Goal: Task Accomplishment & Management: Use online tool/utility

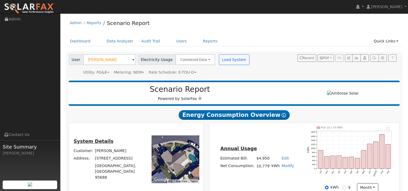
scroll to position [271, 0]
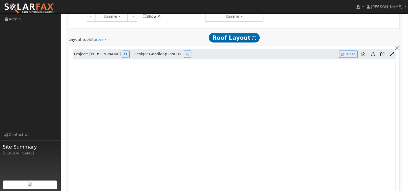
click at [33, 8] on img at bounding box center [29, 8] width 50 height 11
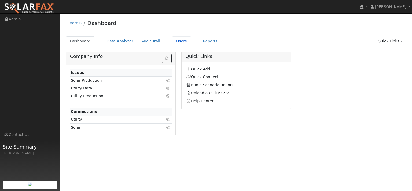
click at [191, 44] on link "Users" at bounding box center [181, 41] width 19 height 10
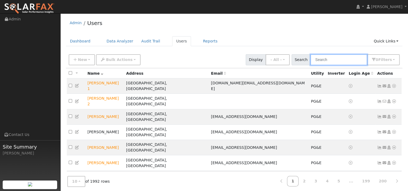
click at [341, 62] on input "text" at bounding box center [338, 59] width 57 height 11
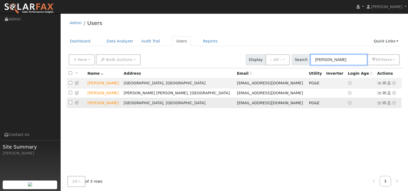
type input "huang"
click at [391, 105] on icon at bounding box center [393, 103] width 5 height 4
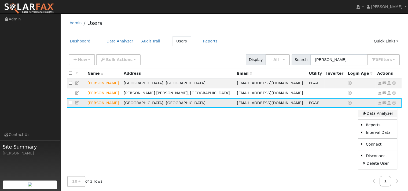
click at [383, 117] on link "Data Analyzer" at bounding box center [377, 114] width 39 height 8
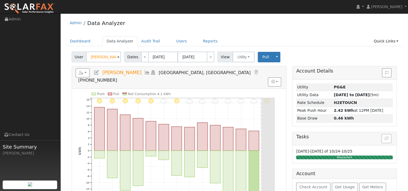
click at [99, 75] on icon at bounding box center [97, 72] width 6 height 5
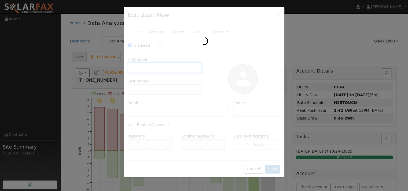
checkbox input "true"
type input "Shurong"
type input "Huang"
type input "msh357470@yahoo.com"
type input "510-552-6618"
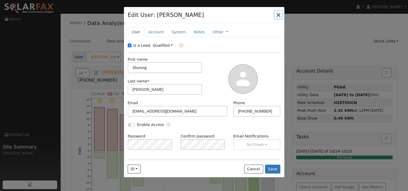
click at [275, 18] on button "button" at bounding box center [278, 15] width 8 height 8
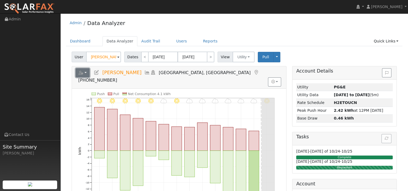
click at [83, 74] on icon "button" at bounding box center [81, 73] width 5 height 4
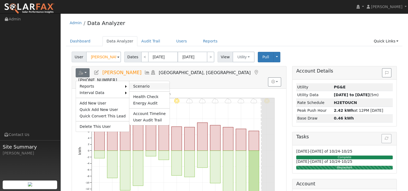
click at [158, 89] on link "Scenario" at bounding box center [149, 86] width 40 height 6
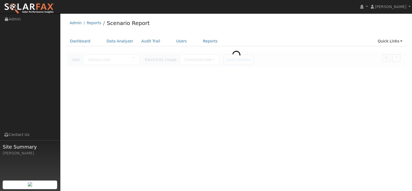
type input "[PERSON_NAME]"
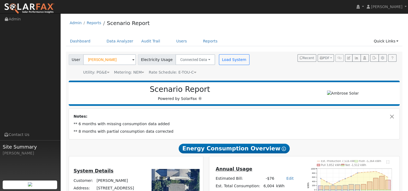
click at [144, 75] on div "Metering: NEM" at bounding box center [129, 72] width 30 height 6
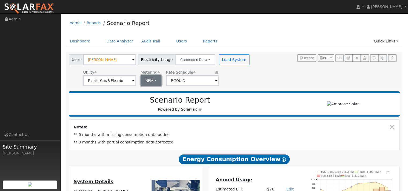
click at [161, 86] on button "NEM" at bounding box center [150, 80] width 21 height 11
click at [243, 86] on div "User [PERSON_NAME] Account Default Account Default Account [STREET_ADDRESS][PER…" at bounding box center [233, 68] width 331 height 33
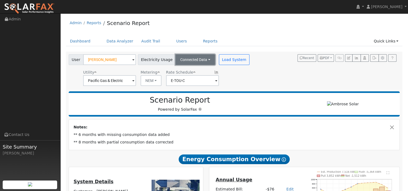
click at [215, 63] on button "Connected Data" at bounding box center [195, 59] width 40 height 11
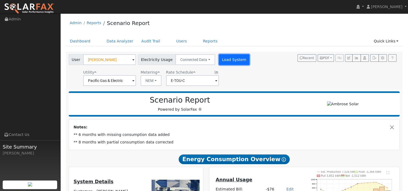
click at [249, 64] on button "Load System" at bounding box center [234, 59] width 31 height 11
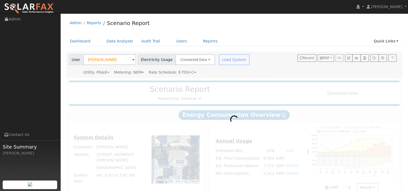
radio input "true"
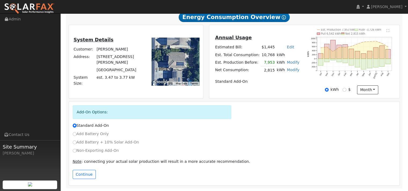
scroll to position [156, 0]
click at [76, 148] on input "Non-Exporting Add-On" at bounding box center [75, 150] width 4 height 4
radio input "true"
radio input "false"
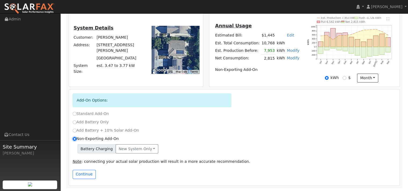
scroll to position [170, 0]
click at [86, 173] on button "Continue" at bounding box center [84, 173] width 23 height 9
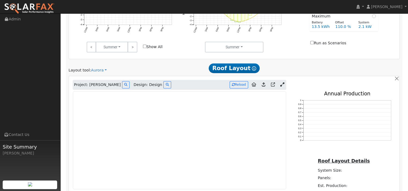
scroll to position [368, 0]
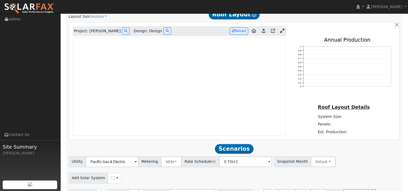
click at [280, 33] on icon at bounding box center [282, 31] width 4 height 4
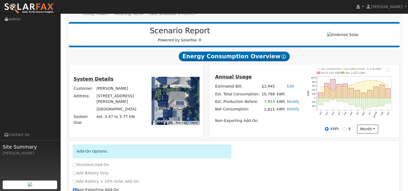
scroll to position [68, 0]
